Goal: Information Seeking & Learning: Check status

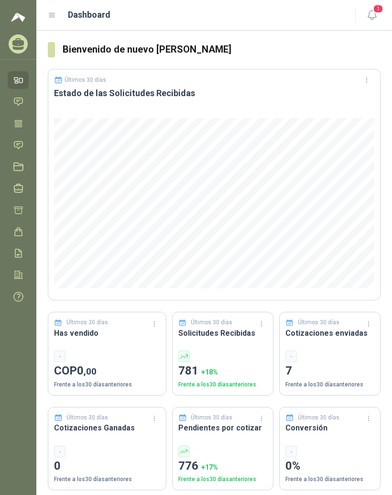
click at [52, 19] on icon at bounding box center [52, 15] width 9 height 9
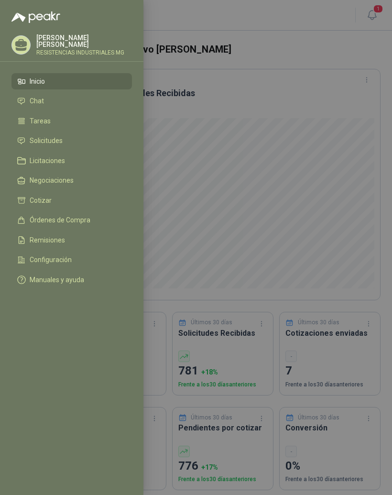
click at [66, 146] on link "Solicitudes" at bounding box center [71, 141] width 121 height 16
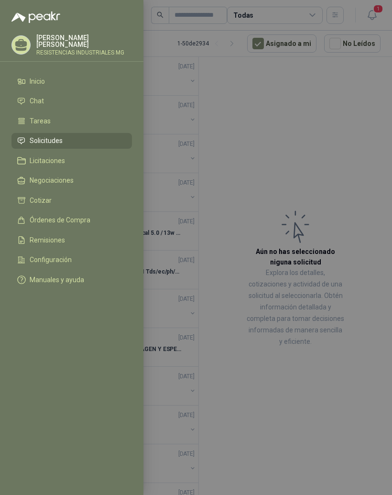
click at [358, 155] on div at bounding box center [196, 247] width 392 height 495
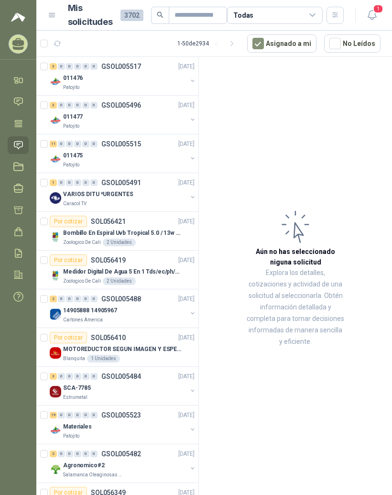
click at [53, 66] on div "3" at bounding box center [53, 66] width 7 height 7
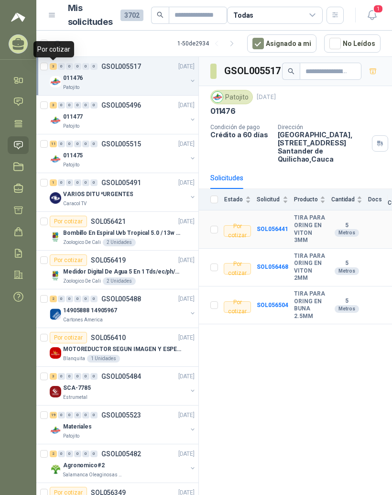
click at [278, 232] on b "SOL056441" at bounding box center [273, 229] width 32 height 7
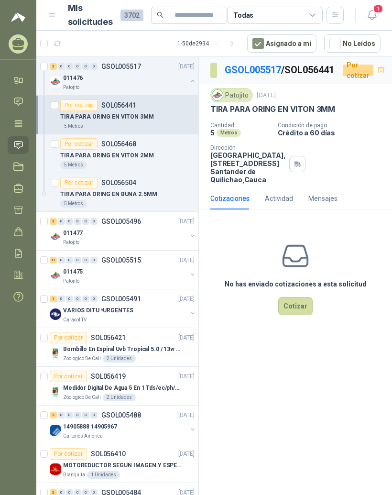
click at [83, 147] on div "Por cotizar" at bounding box center [78, 143] width 37 height 11
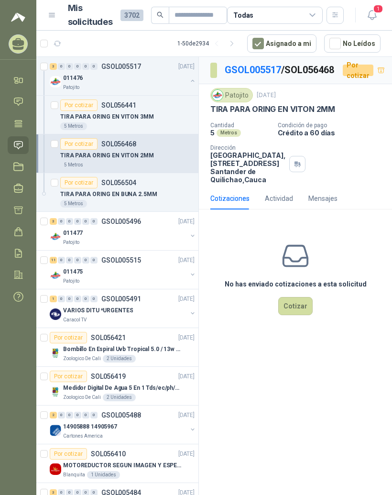
click at [80, 192] on p "TIRA PARA ORING EN BUNA 2.5MM" at bounding box center [108, 194] width 97 height 9
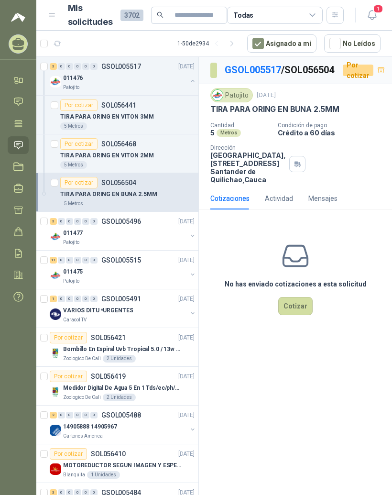
click at [59, 231] on img at bounding box center [55, 236] width 11 height 11
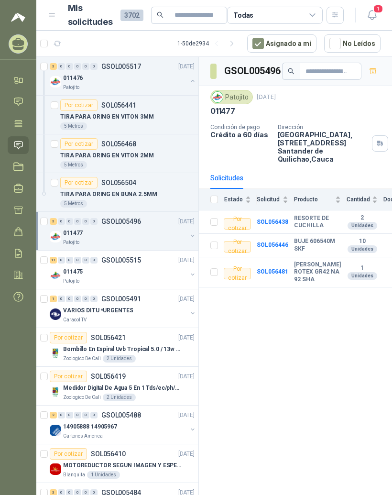
click at [96, 257] on div "0" at bounding box center [93, 260] width 7 height 7
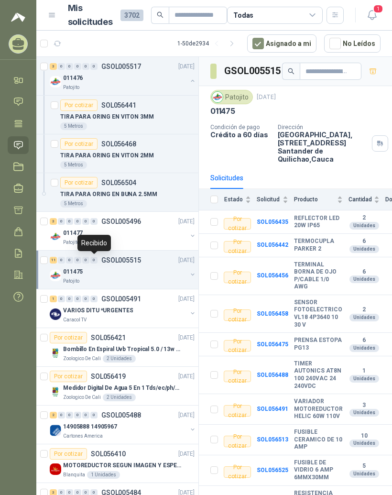
click at [47, 253] on div "11 0 0 0 0 0 GSOL005515 [DATE] 011475 Patojito" at bounding box center [117, 270] width 162 height 39
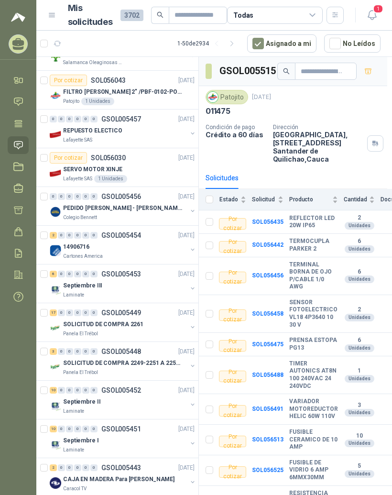
scroll to position [0, 5]
click at [48, 303] on div "17 0 0 0 0 0 GSOL005449 [DATE] SOLICITUD DE COMPRA 2261 Panela El Trébol" at bounding box center [117, 322] width 162 height 39
click at [54, 309] on div "17" at bounding box center [53, 312] width 7 height 7
